Goal: Ask a question

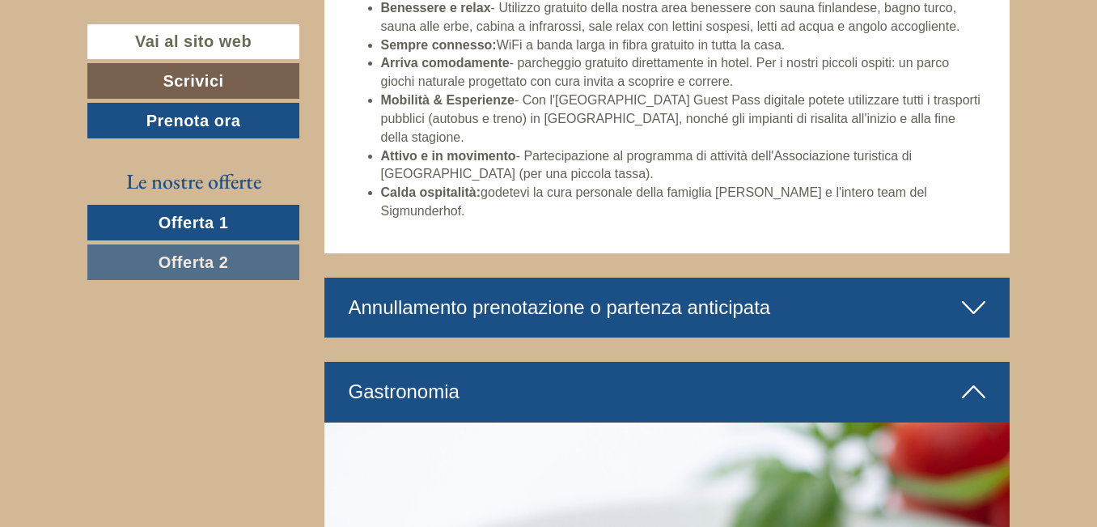
scroll to position [3397, 0]
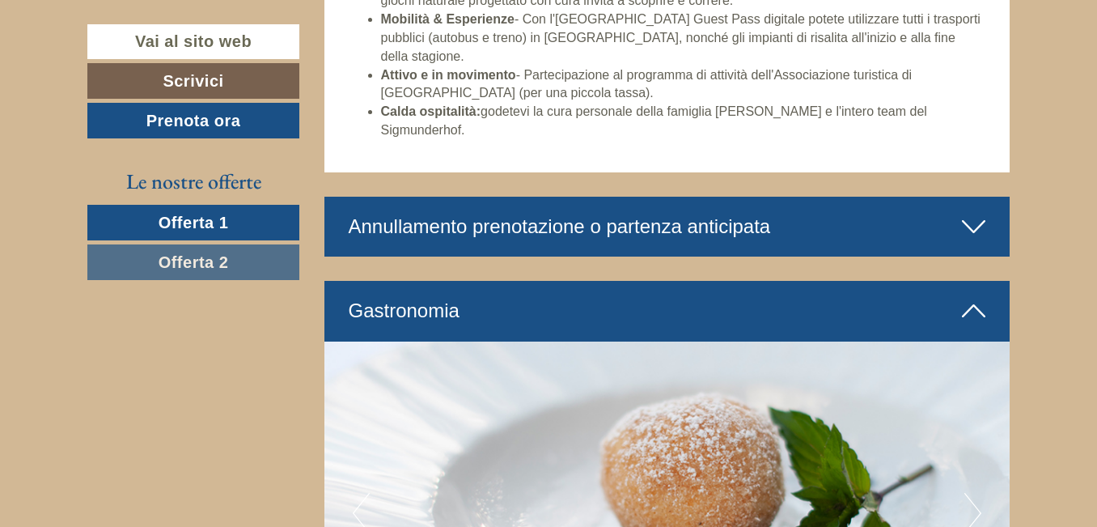
click at [973, 213] on icon at bounding box center [973, 226] width 23 height 27
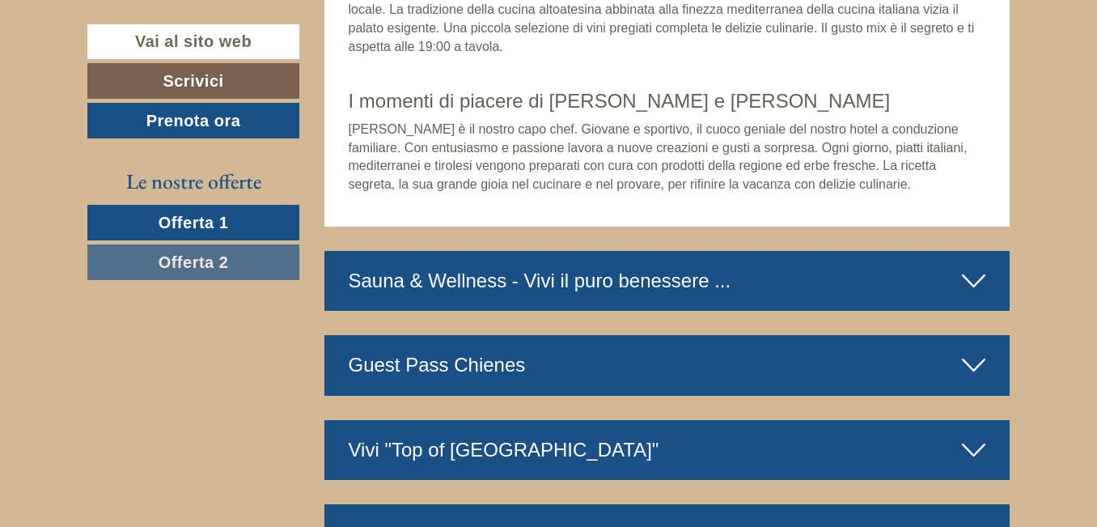
scroll to position [4691, 0]
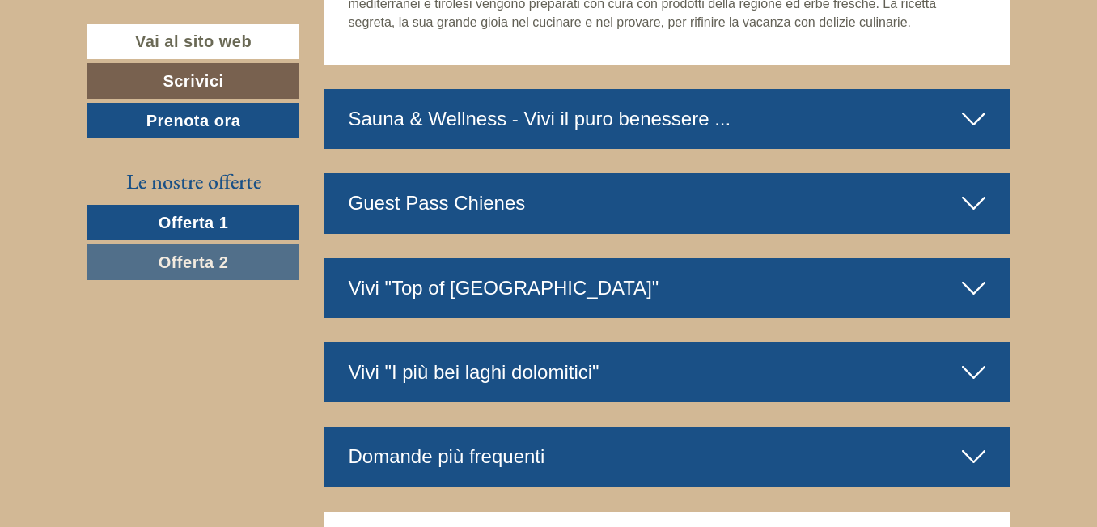
click at [987, 89] on div "Sauna & Wellness - Vivi il puro benessere ..." at bounding box center [667, 119] width 686 height 60
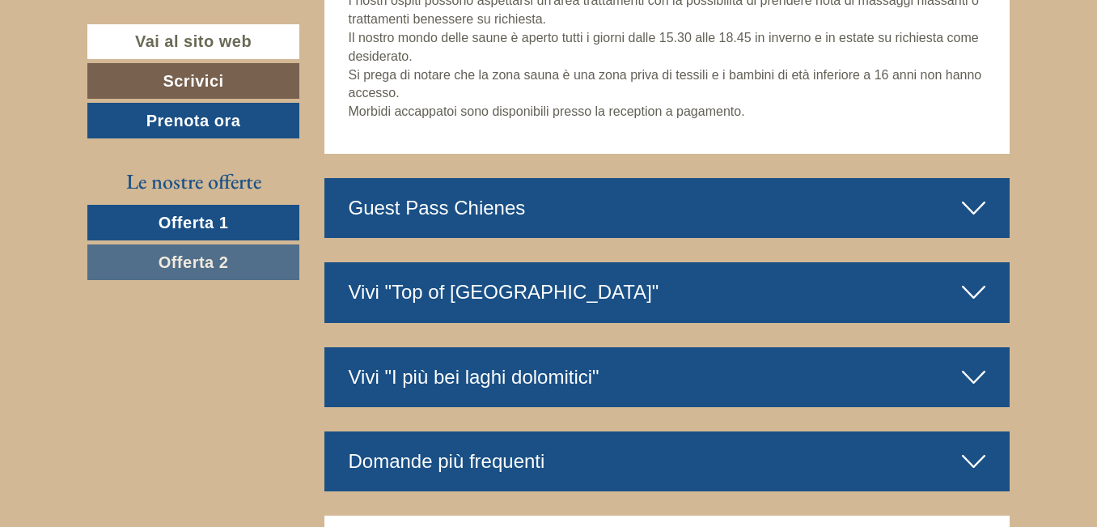
scroll to position [5904, 0]
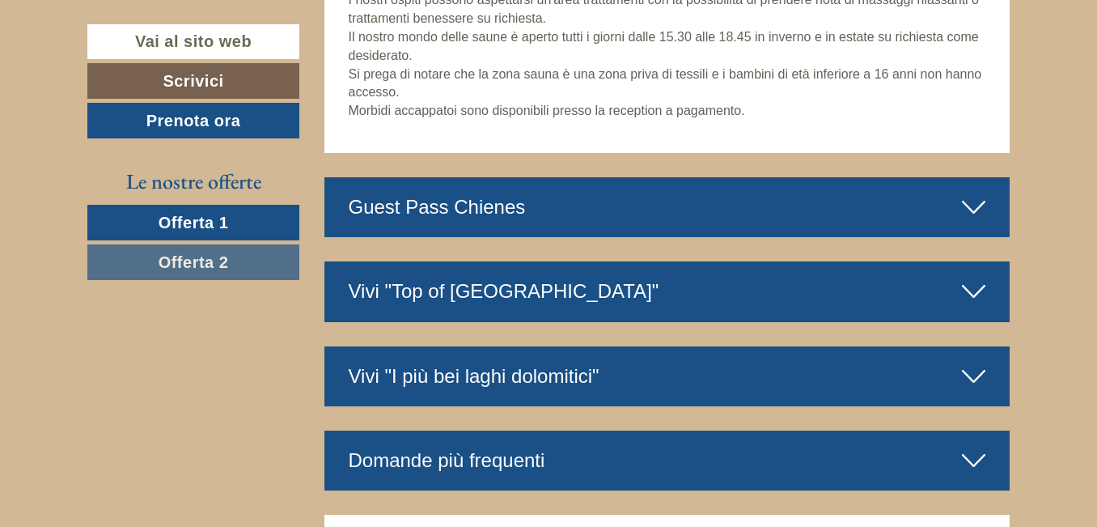
click at [966, 193] on icon at bounding box center [973, 206] width 23 height 27
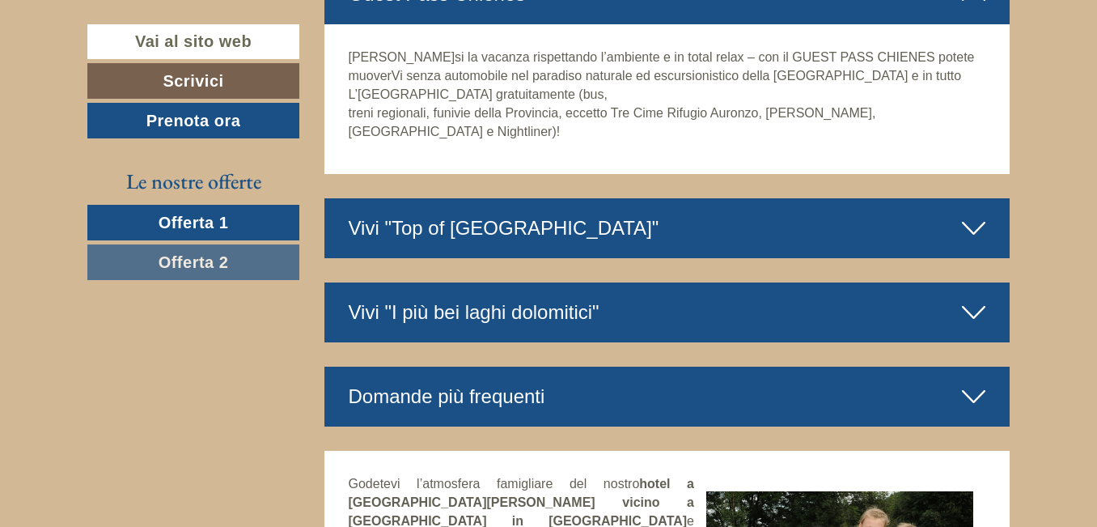
scroll to position [6147, 0]
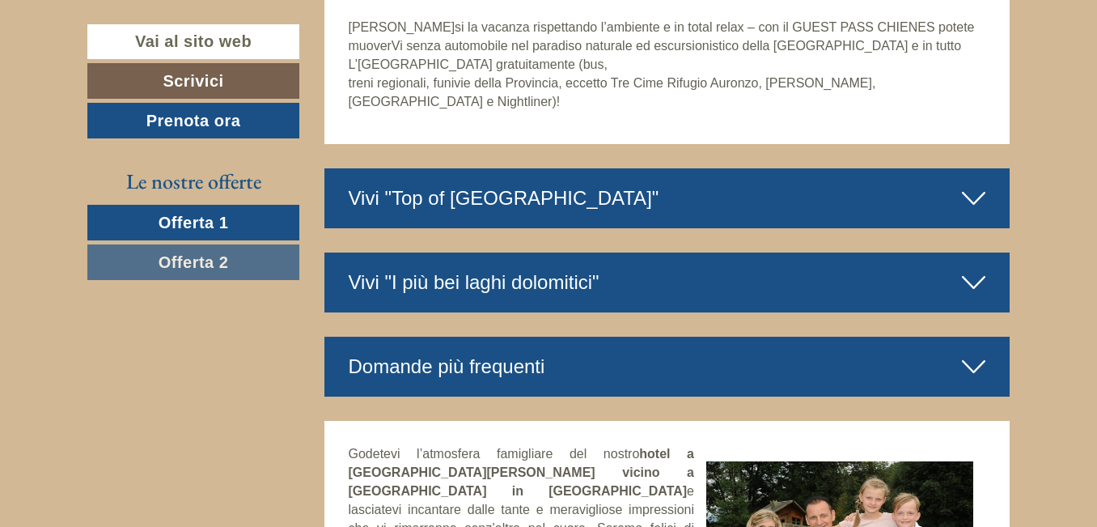
click at [973, 269] on icon at bounding box center [973, 282] width 23 height 27
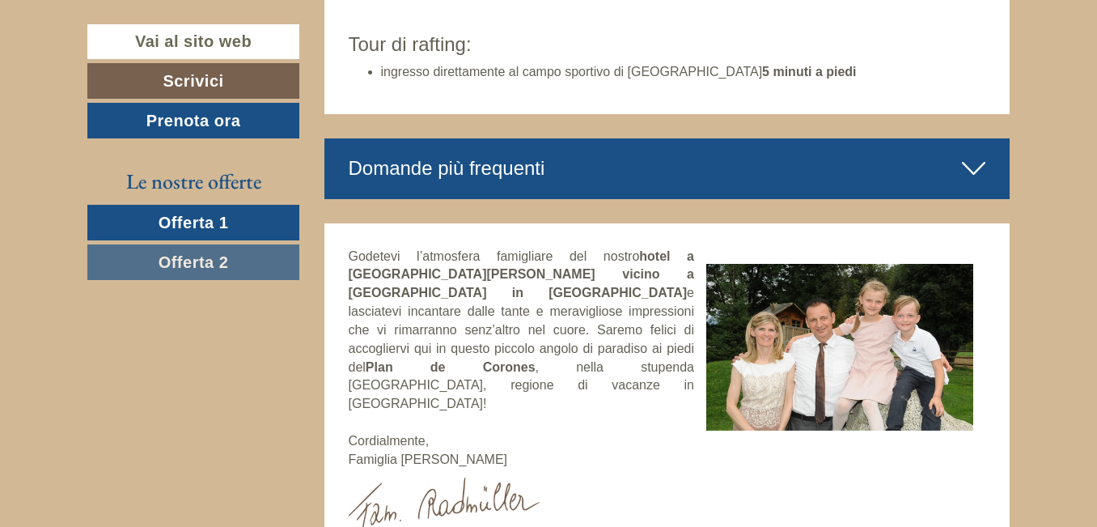
scroll to position [7279, 0]
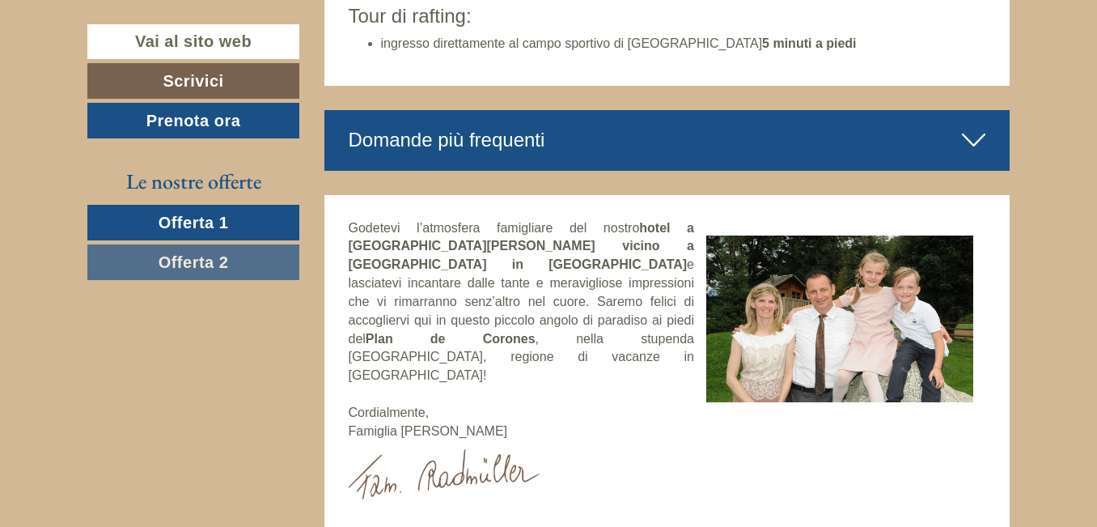
click at [982, 126] on icon at bounding box center [973, 139] width 23 height 27
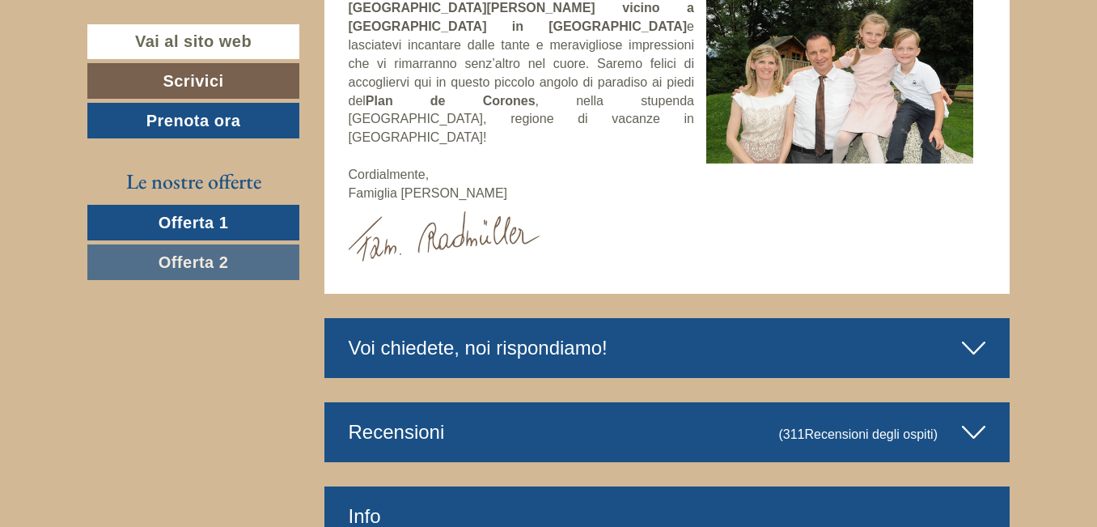
scroll to position [8169, 0]
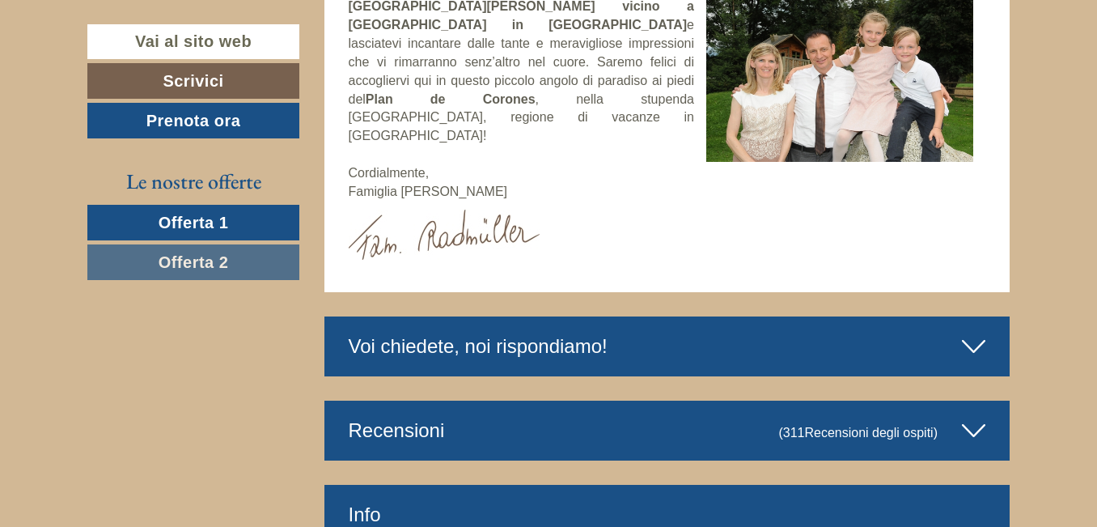
click at [953, 316] on div "Voi chiedete, noi rispondiamo!" at bounding box center [667, 346] width 686 height 60
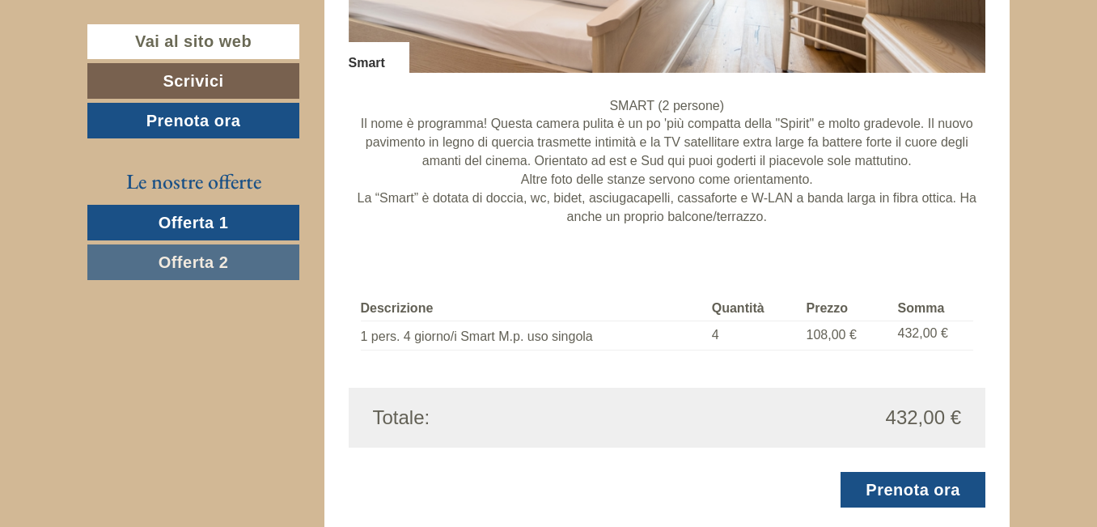
scroll to position [1306, 0]
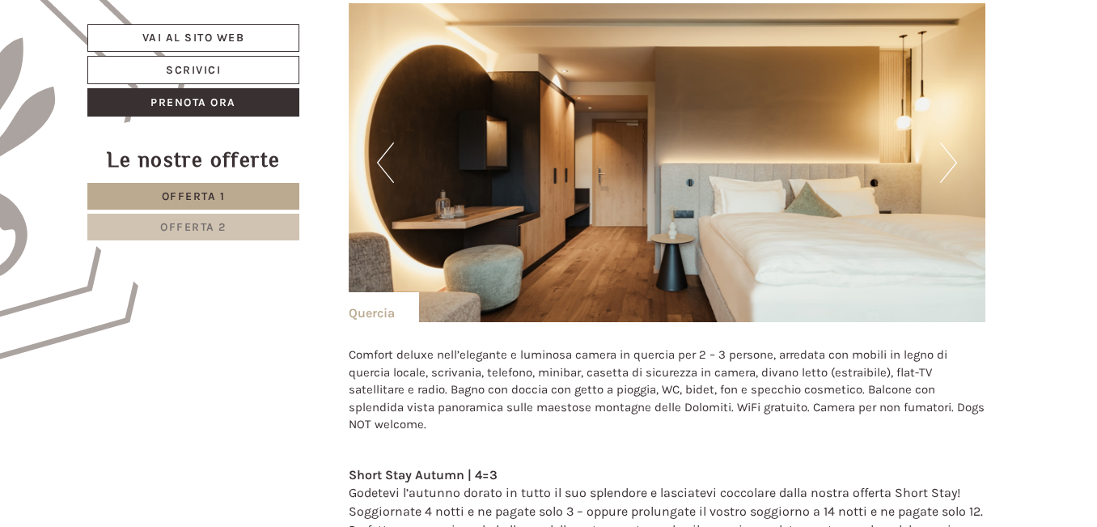
scroll to position [967, 0]
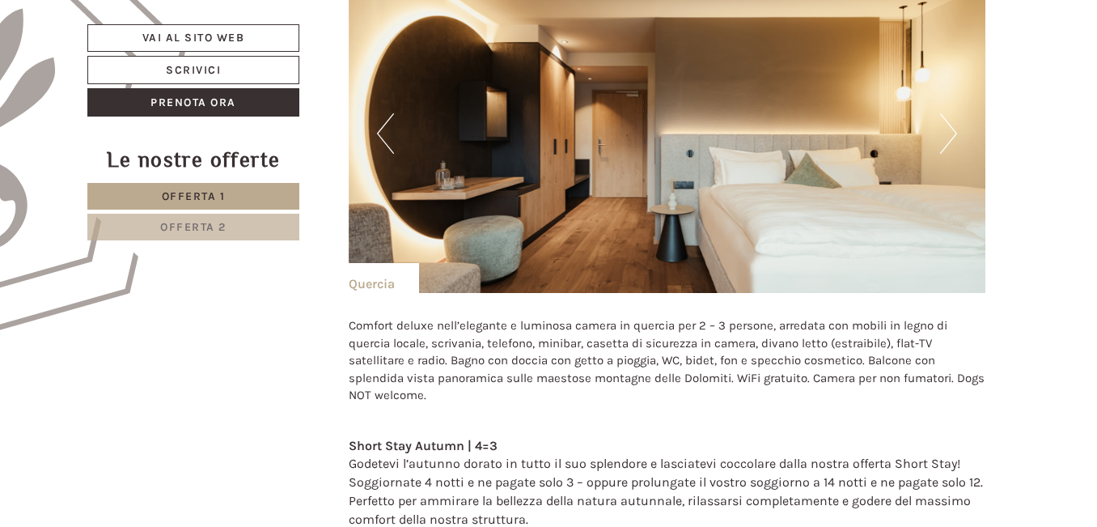
click at [941, 132] on button "Next" at bounding box center [948, 133] width 17 height 40
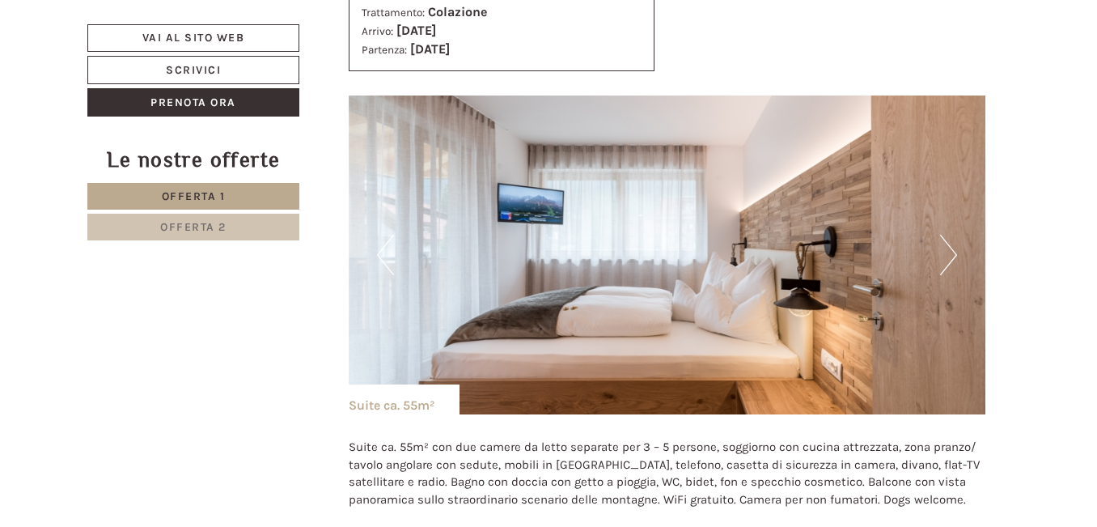
scroll to position [2423, 0]
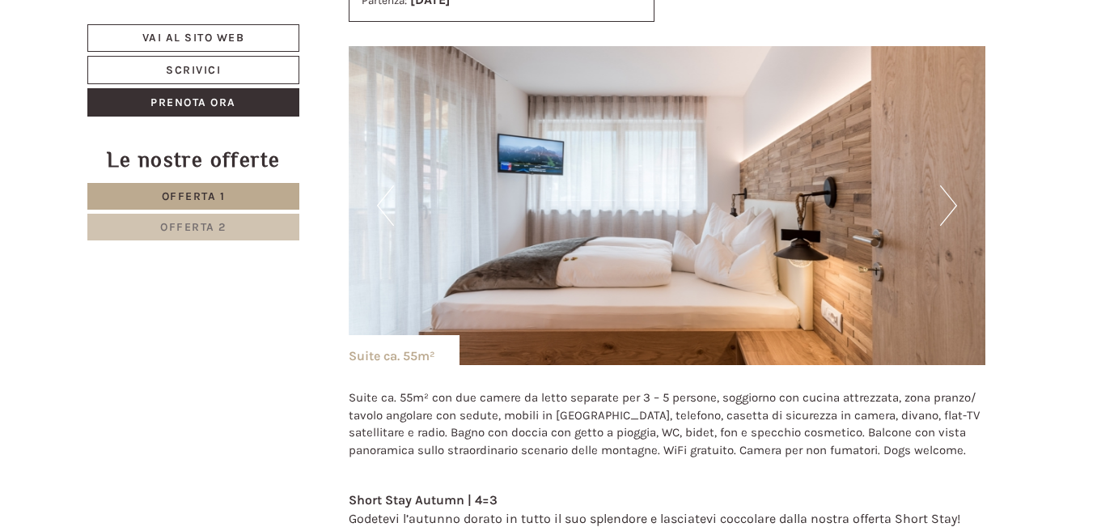
click at [939, 193] on div "Previous Next" at bounding box center [667, 205] width 637 height 319
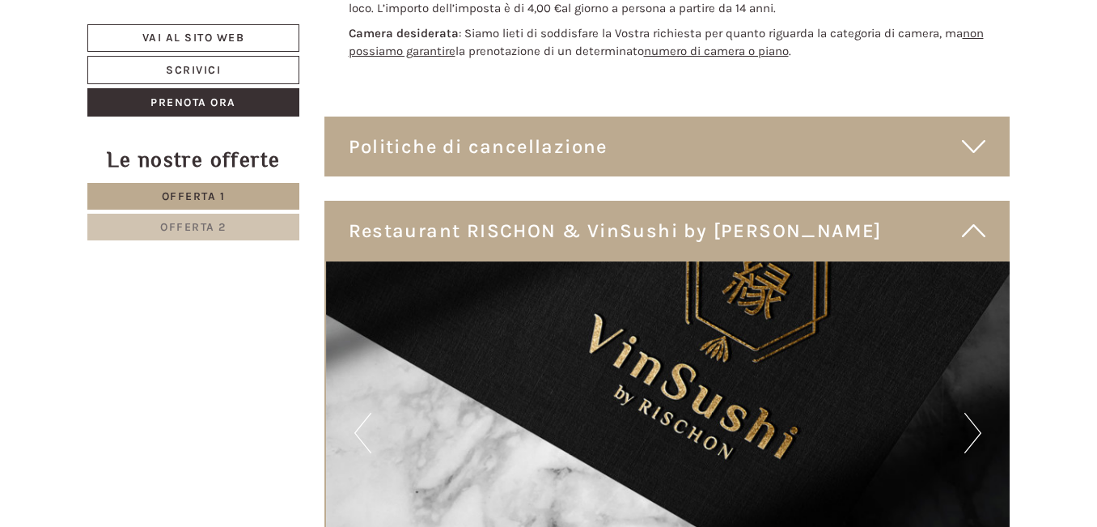
scroll to position [3879, 0]
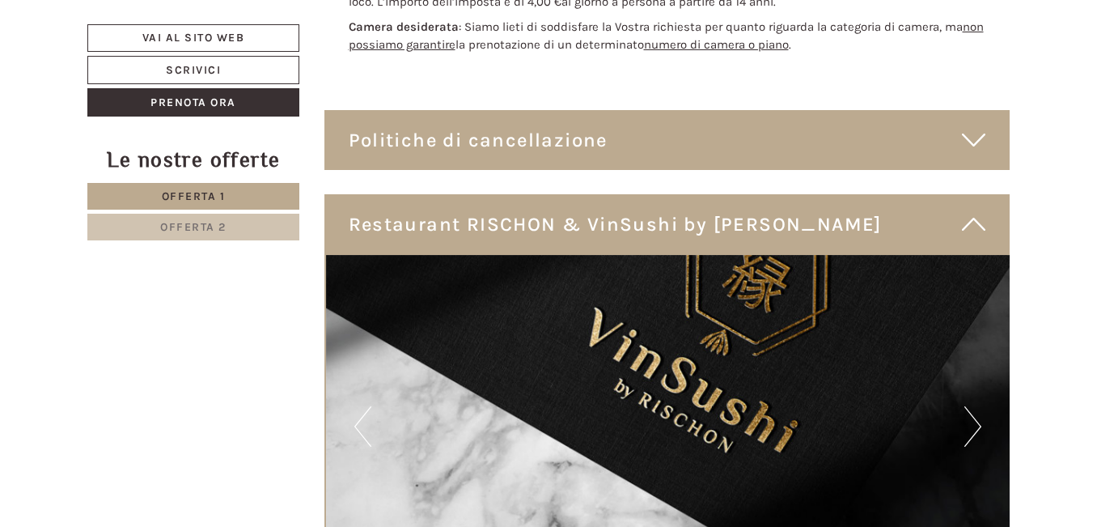
click at [973, 126] on icon at bounding box center [973, 139] width 23 height 27
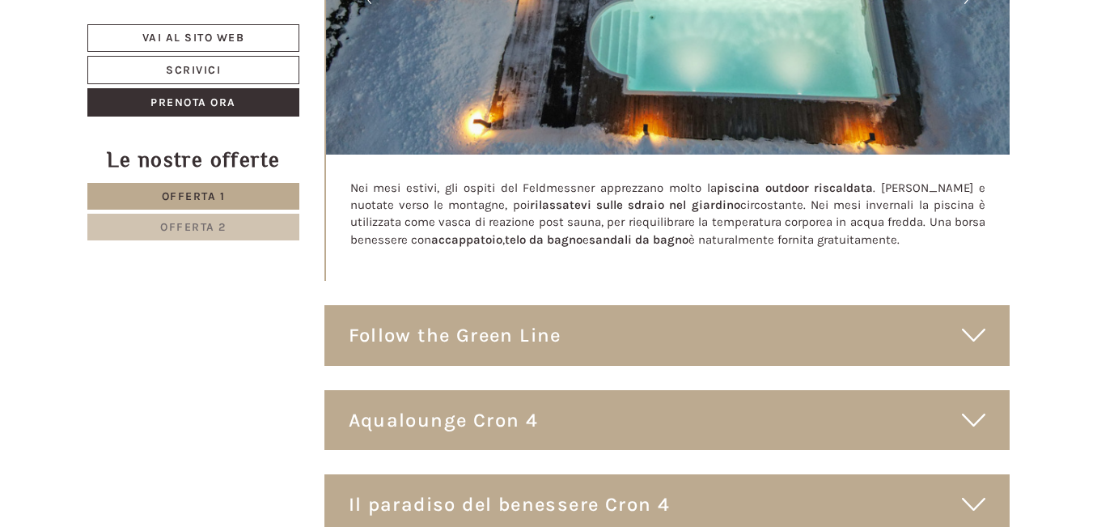
scroll to position [6791, 0]
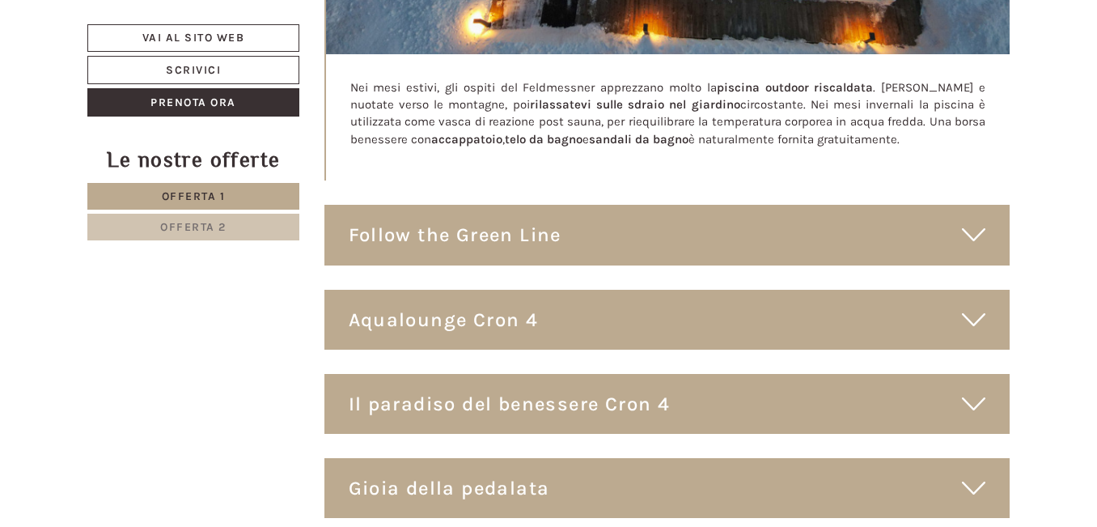
click at [967, 221] on icon at bounding box center [973, 234] width 23 height 27
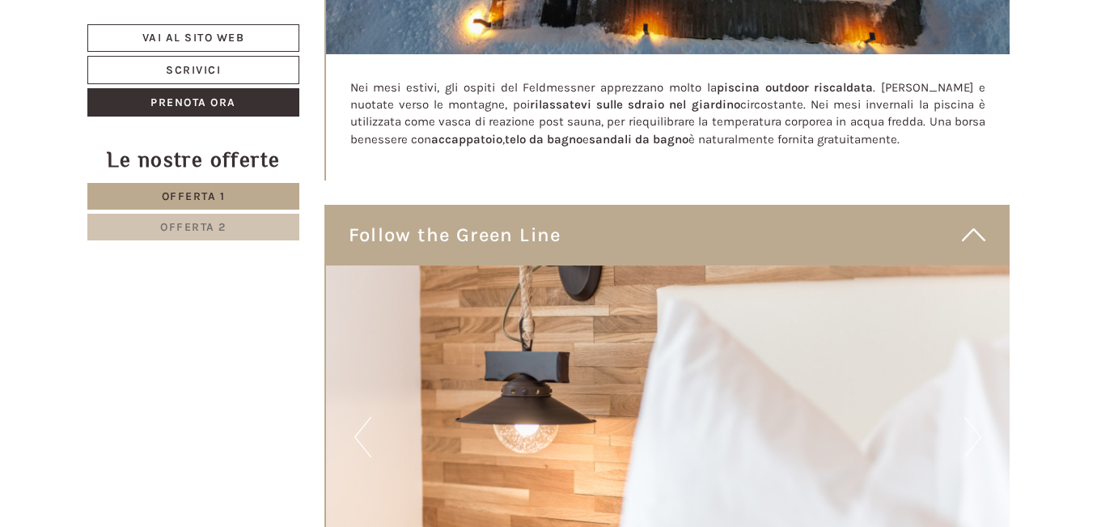
click at [959, 205] on div "Follow the Green Line" at bounding box center [667, 235] width 686 height 60
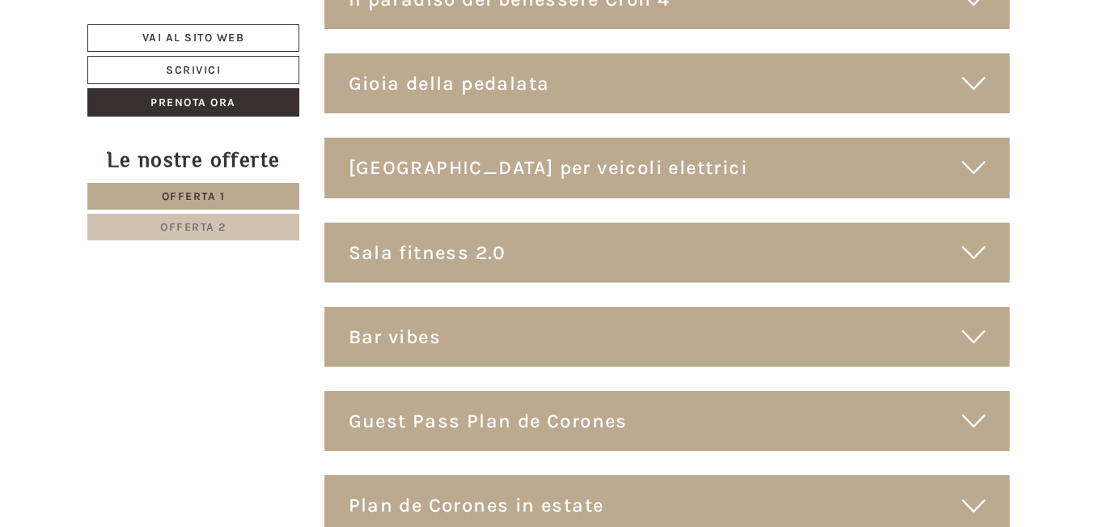
scroll to position [7276, 0]
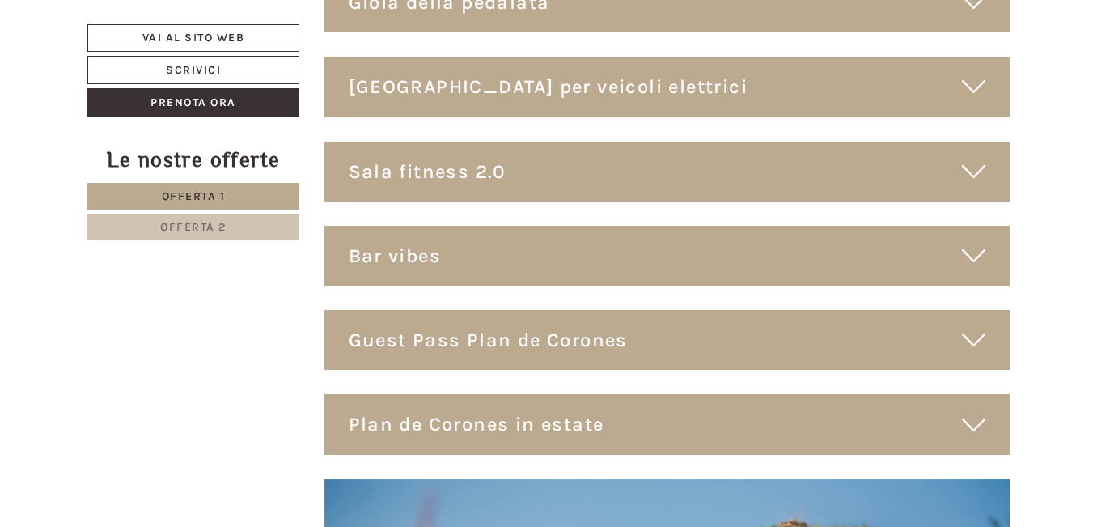
click at [961, 142] on div "Sala fitness 2.0" at bounding box center [667, 172] width 686 height 60
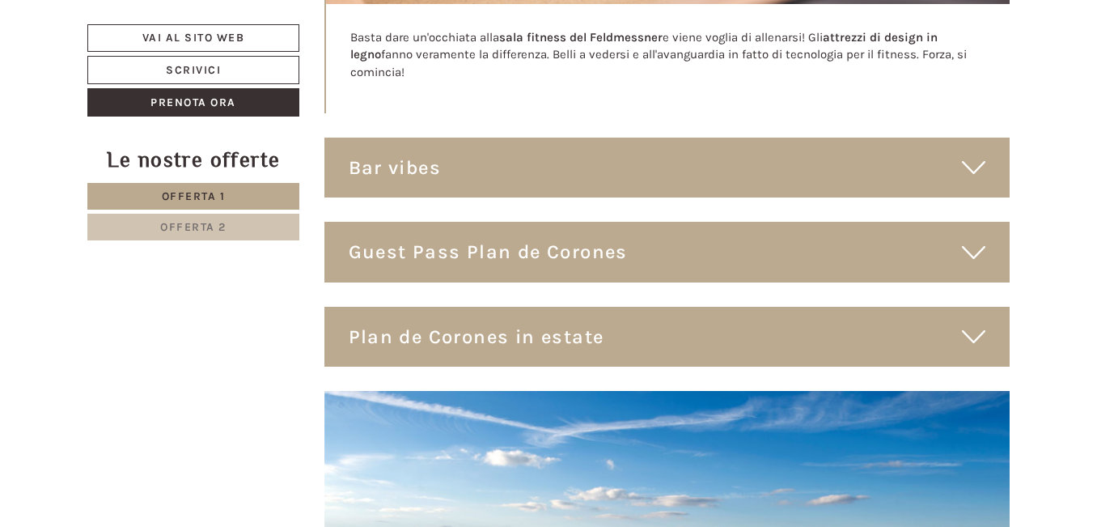
scroll to position [7842, 0]
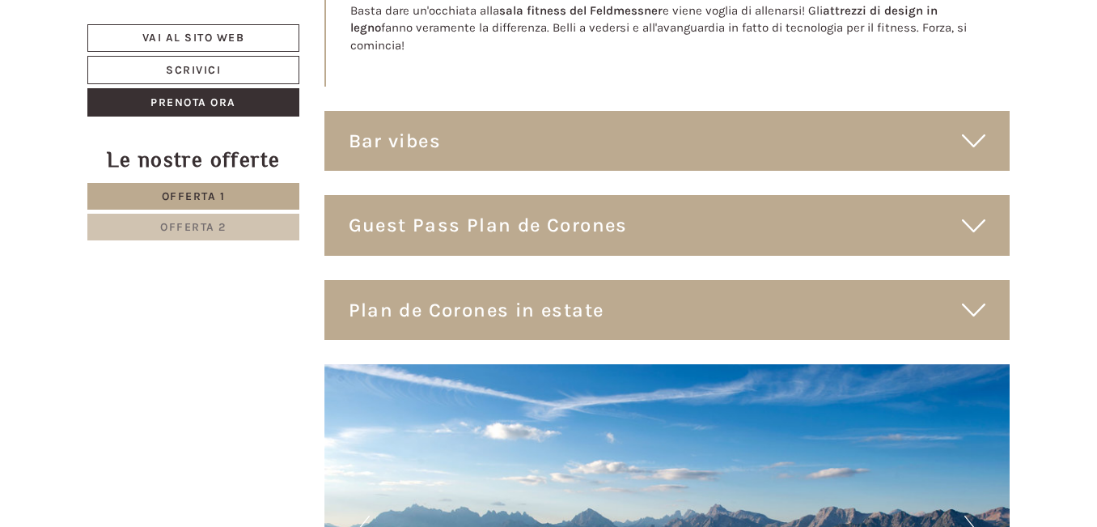
click at [950, 195] on div "Guest Pass Plan de Corones" at bounding box center [667, 225] width 686 height 60
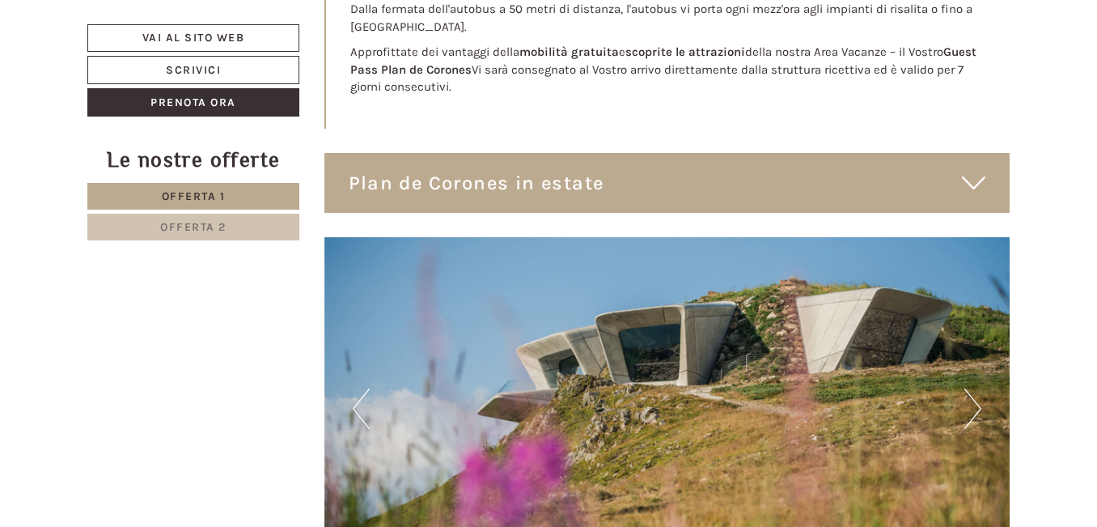
scroll to position [8651, 0]
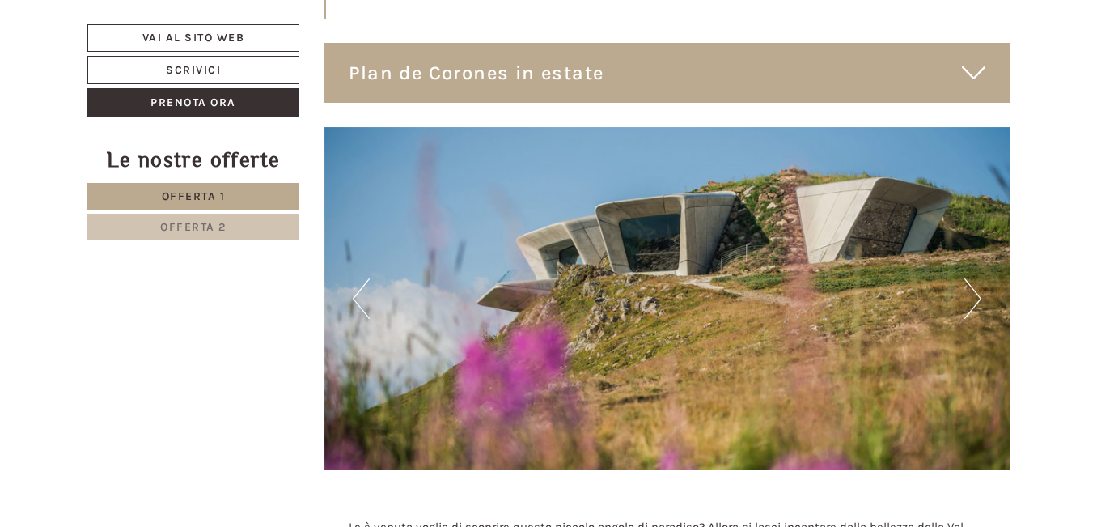
click at [967, 278] on button "Next" at bounding box center [972, 298] width 17 height 40
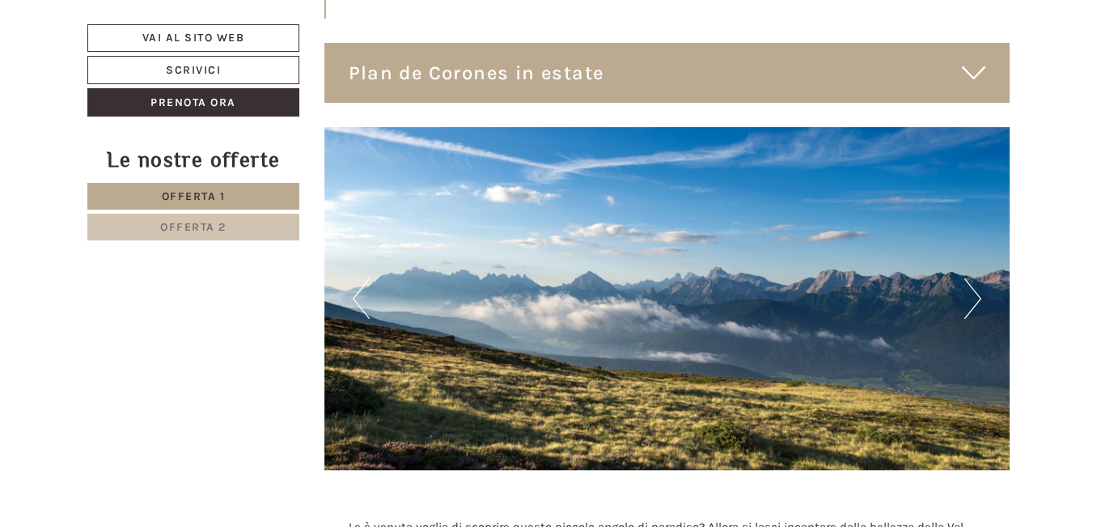
click at [967, 278] on button "Next" at bounding box center [972, 298] width 17 height 40
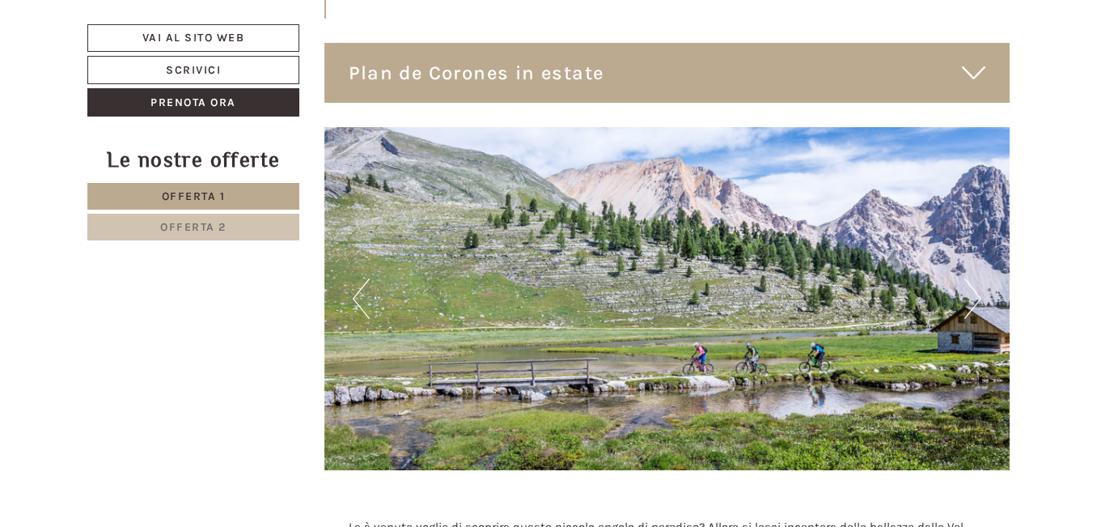
click at [967, 278] on button "Next" at bounding box center [972, 298] width 17 height 40
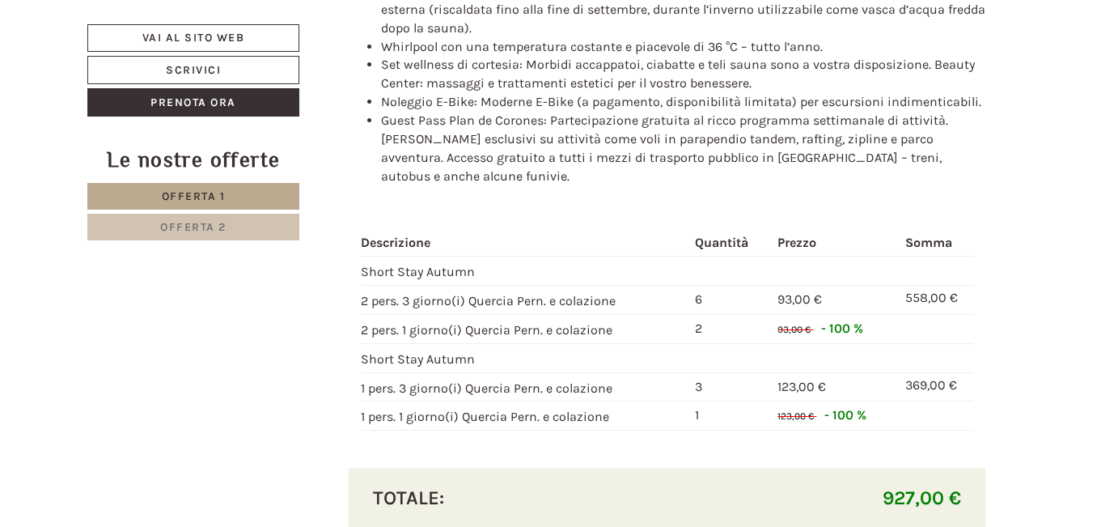
scroll to position [1528, 0]
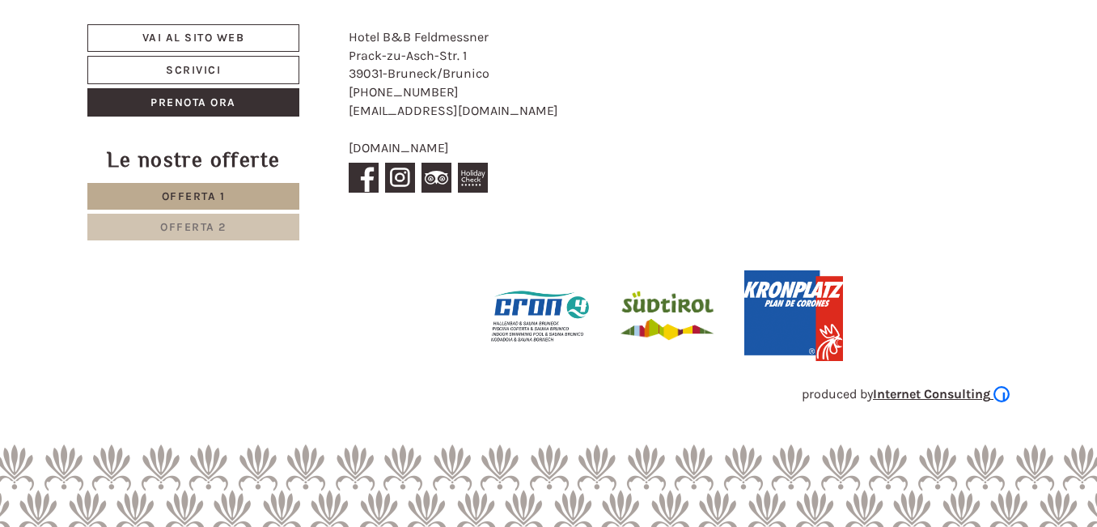
scroll to position [8819, 0]
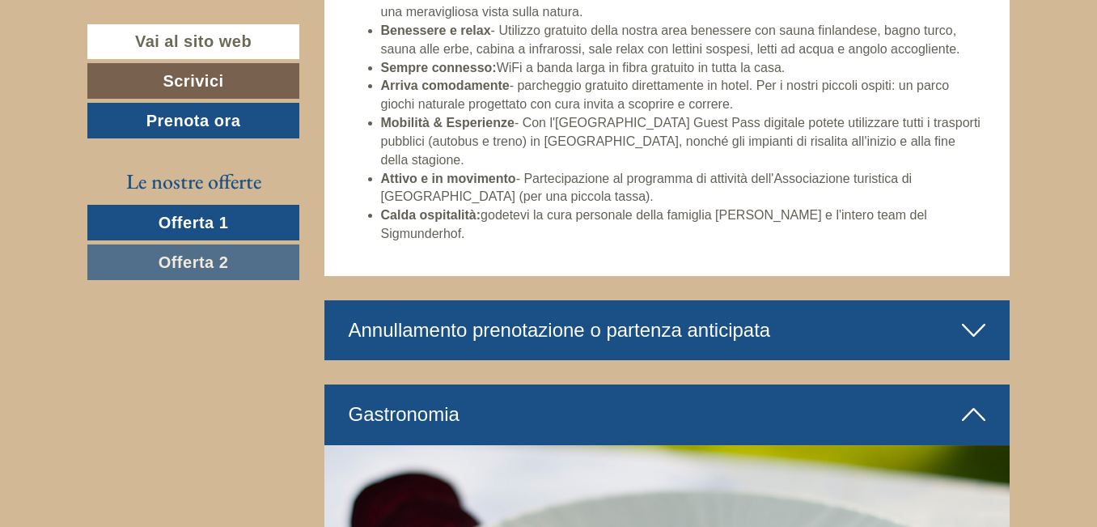
scroll to position [3394, 0]
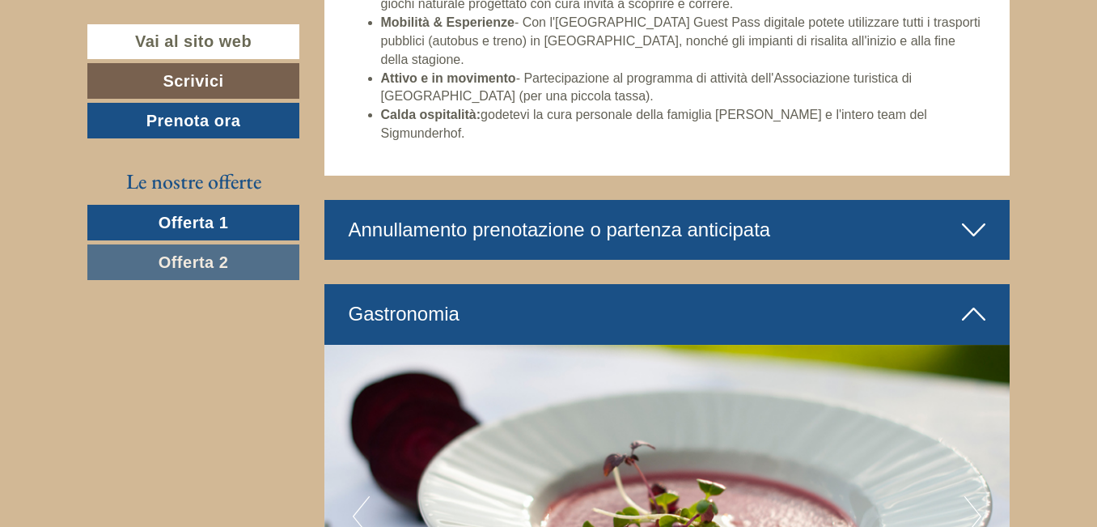
click at [984, 216] on icon at bounding box center [973, 229] width 23 height 27
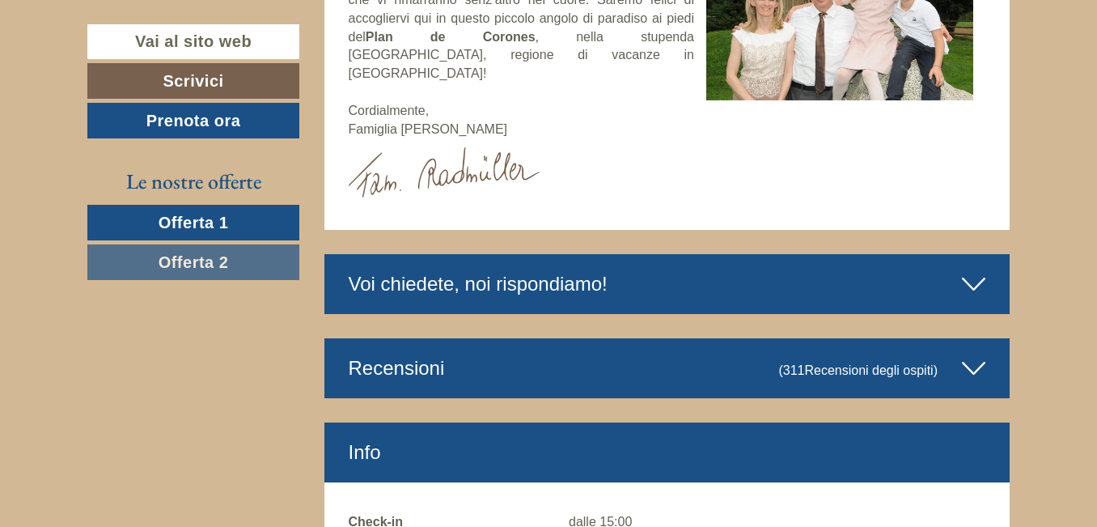
scroll to position [5335, 0]
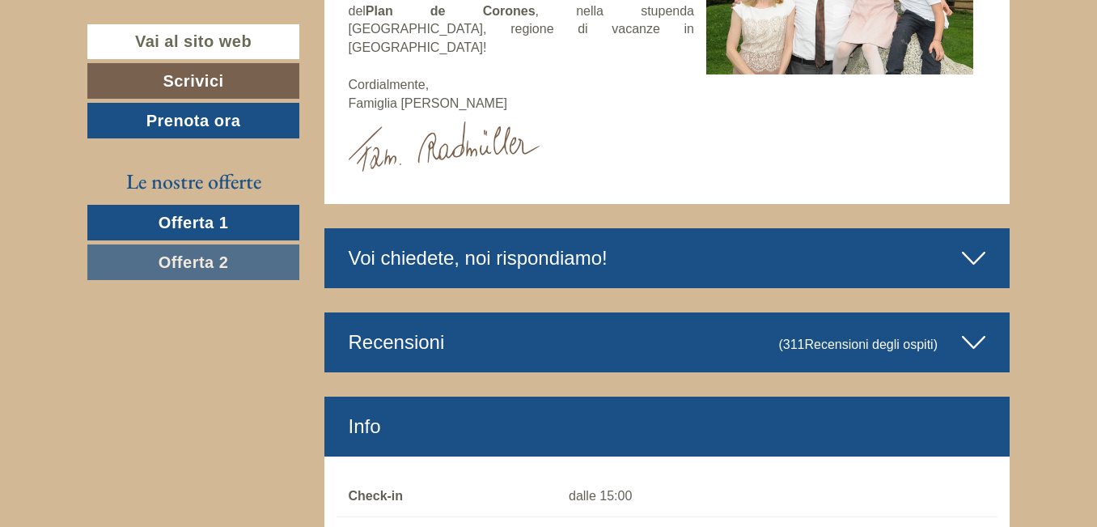
click at [964, 244] on icon at bounding box center [973, 257] width 23 height 27
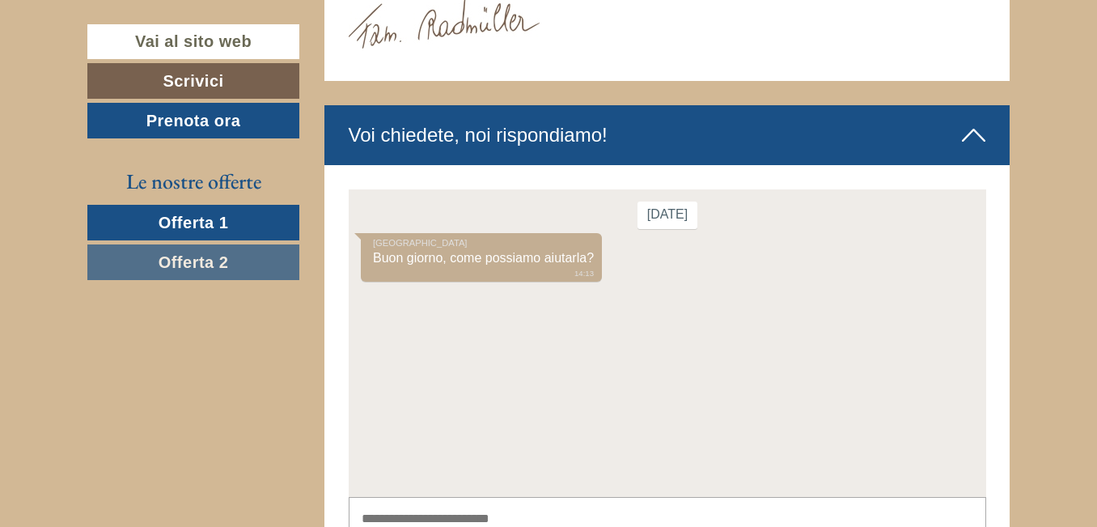
scroll to position [5497, 0]
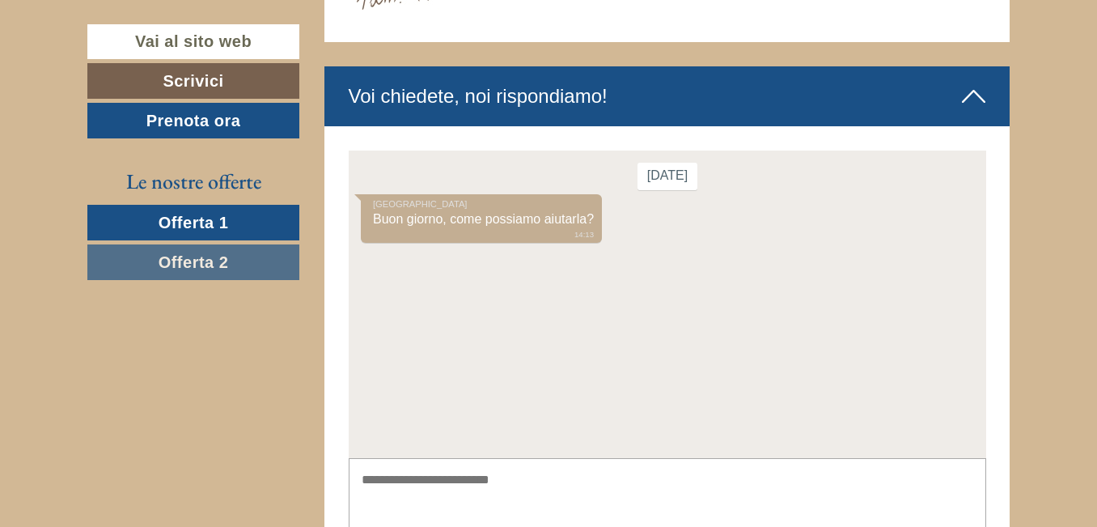
click at [424, 481] on textarea at bounding box center [666, 498] width 637 height 82
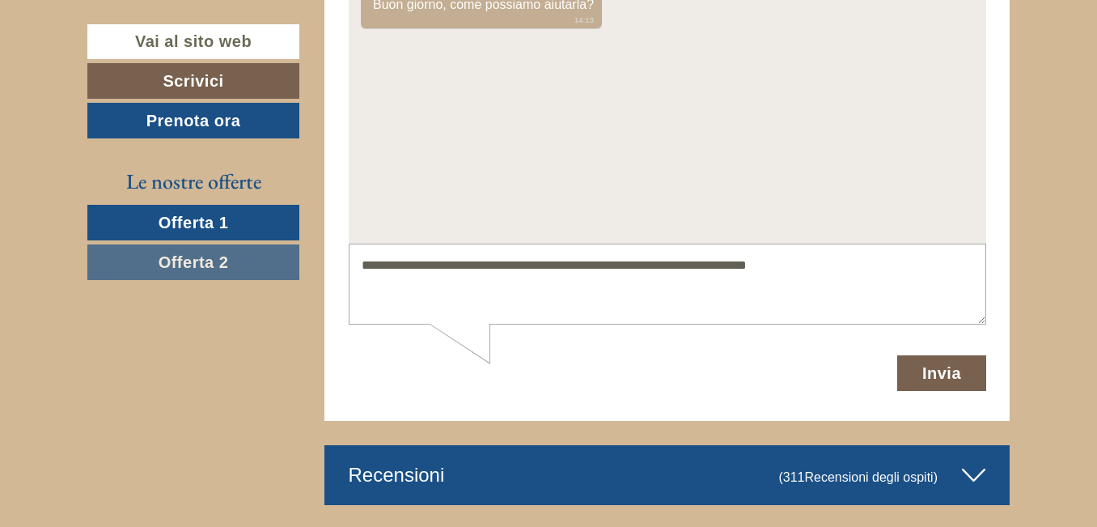
scroll to position [5739, 0]
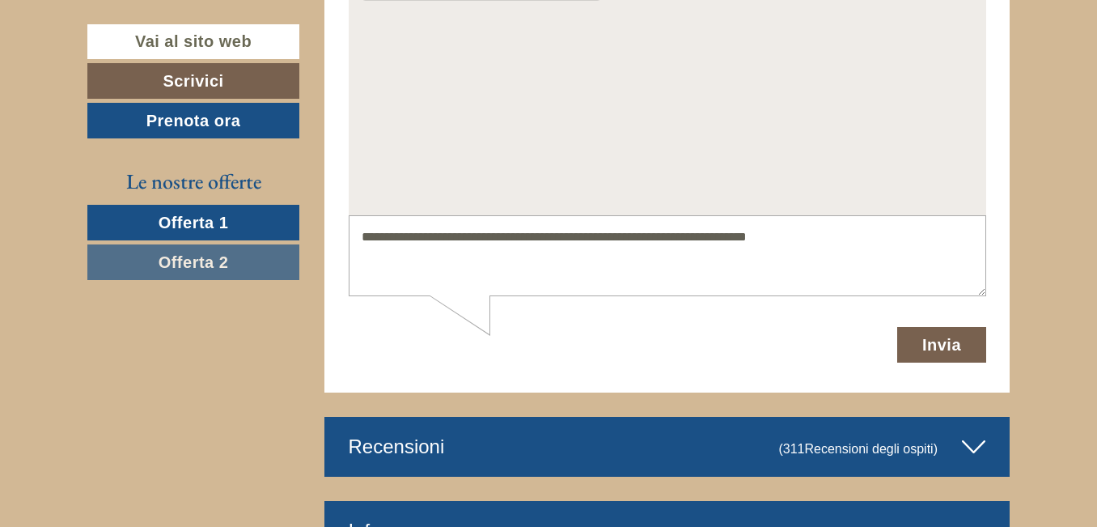
type textarea "**********"
click at [956, 344] on button "Invia" at bounding box center [940, 345] width 89 height 36
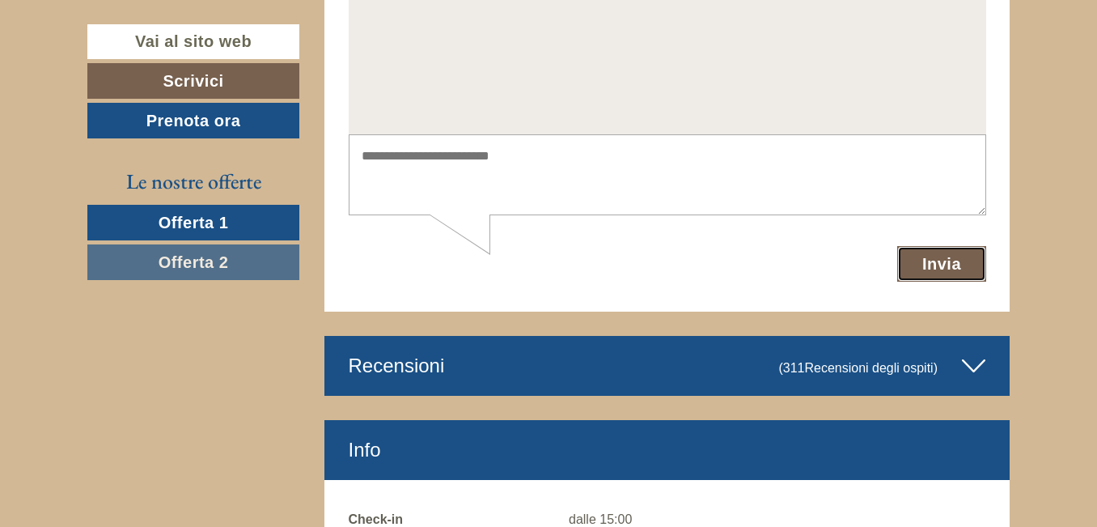
scroll to position [5901, 0]
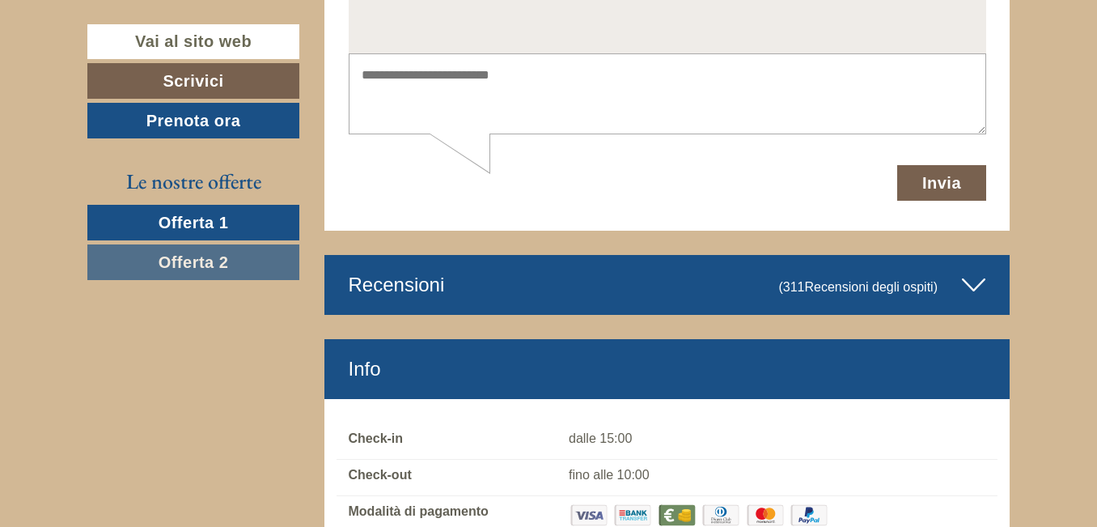
click at [967, 271] on icon at bounding box center [973, 284] width 23 height 27
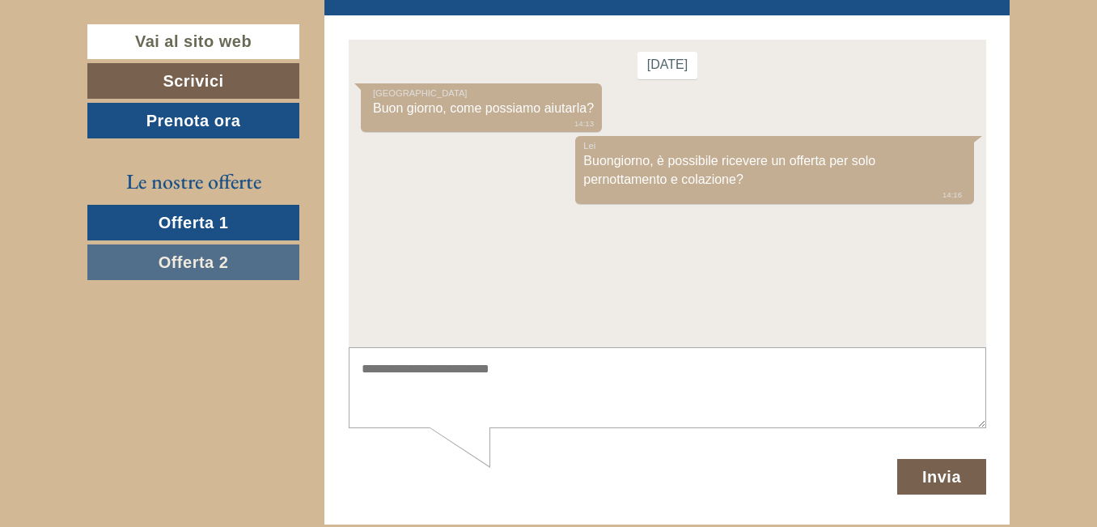
scroll to position [5490, 0]
